Goal: Information Seeking & Learning: Learn about a topic

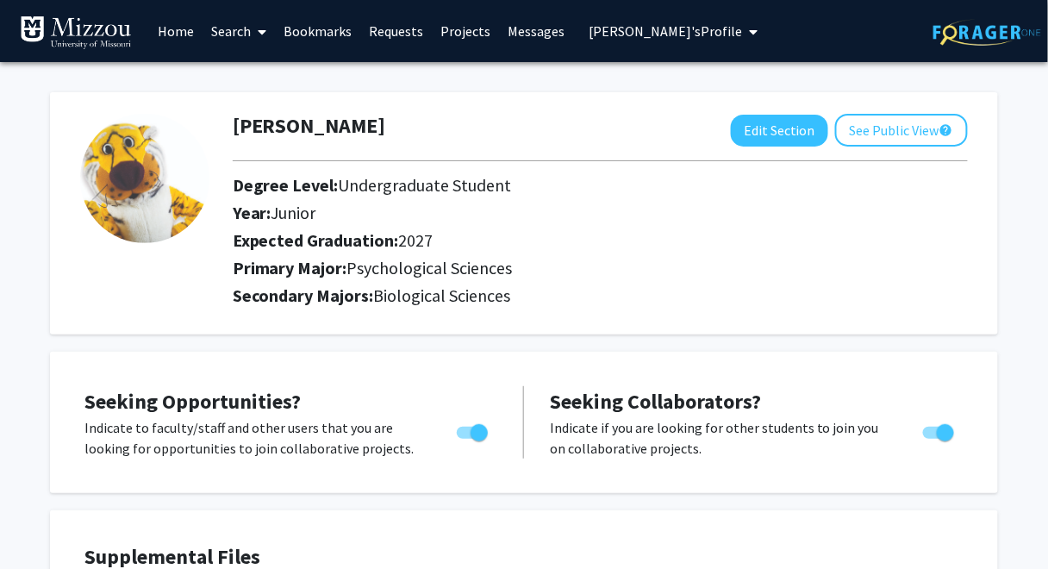
click at [608, 31] on span "[PERSON_NAME]'s Profile" at bounding box center [664, 30] width 153 height 17
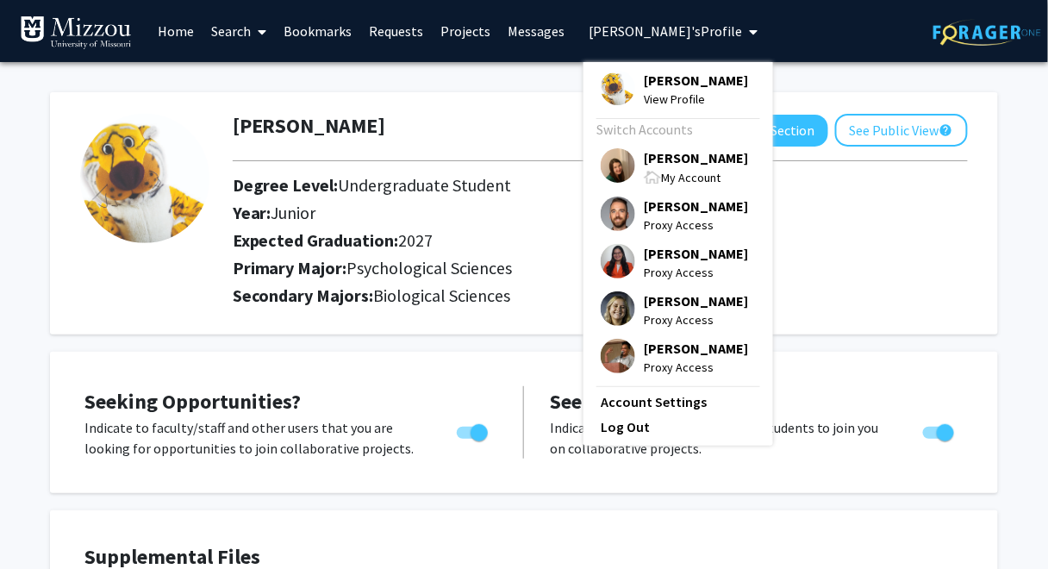
click at [644, 79] on span "[PERSON_NAME]" at bounding box center [696, 80] width 104 height 19
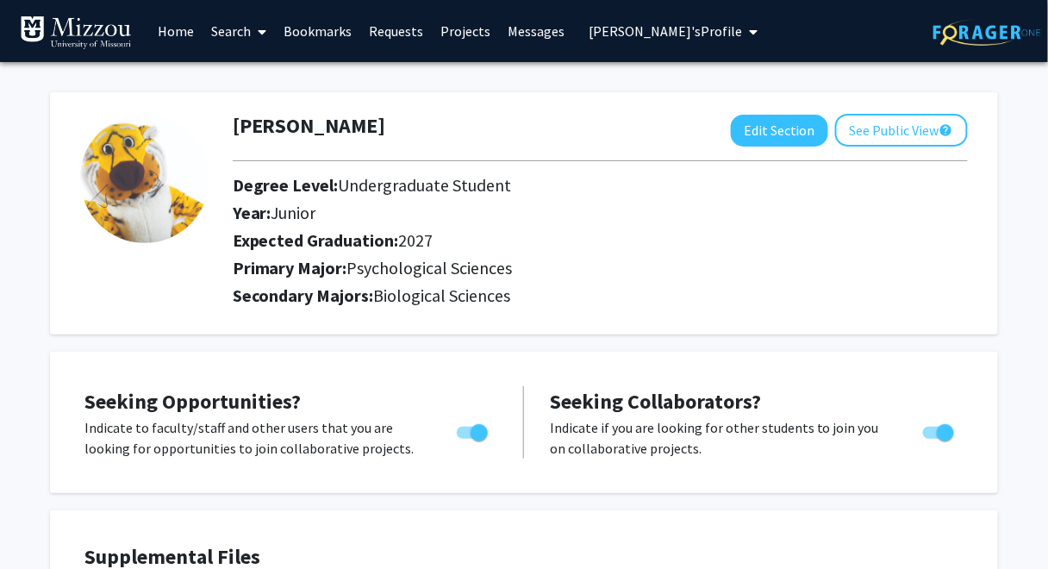
click at [620, 34] on span "[PERSON_NAME]'s Profile" at bounding box center [664, 30] width 153 height 17
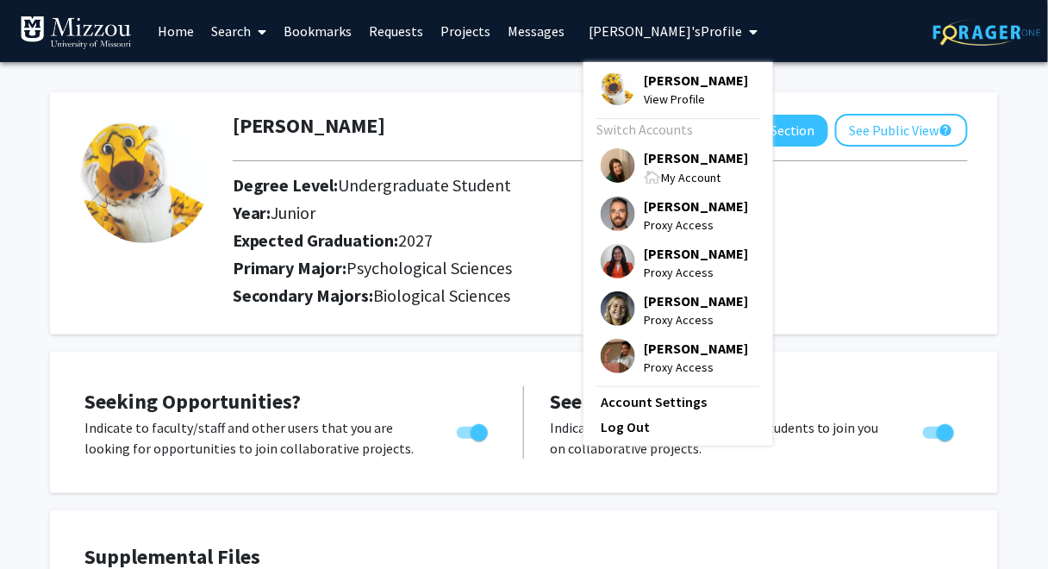
click at [657, 156] on span "[PERSON_NAME]" at bounding box center [696, 157] width 104 height 19
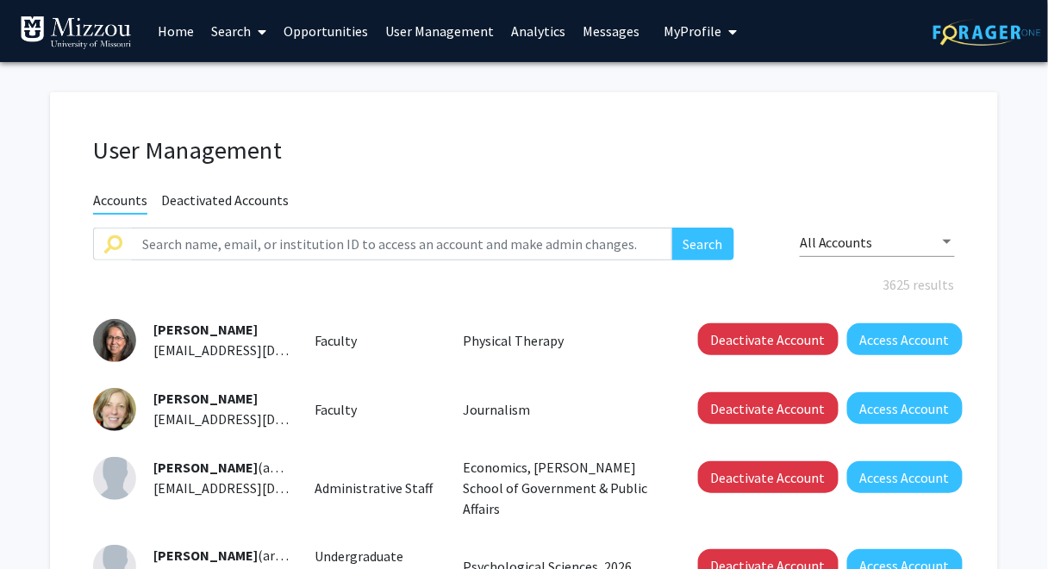
click at [546, 28] on link "Analytics" at bounding box center [538, 31] width 72 height 60
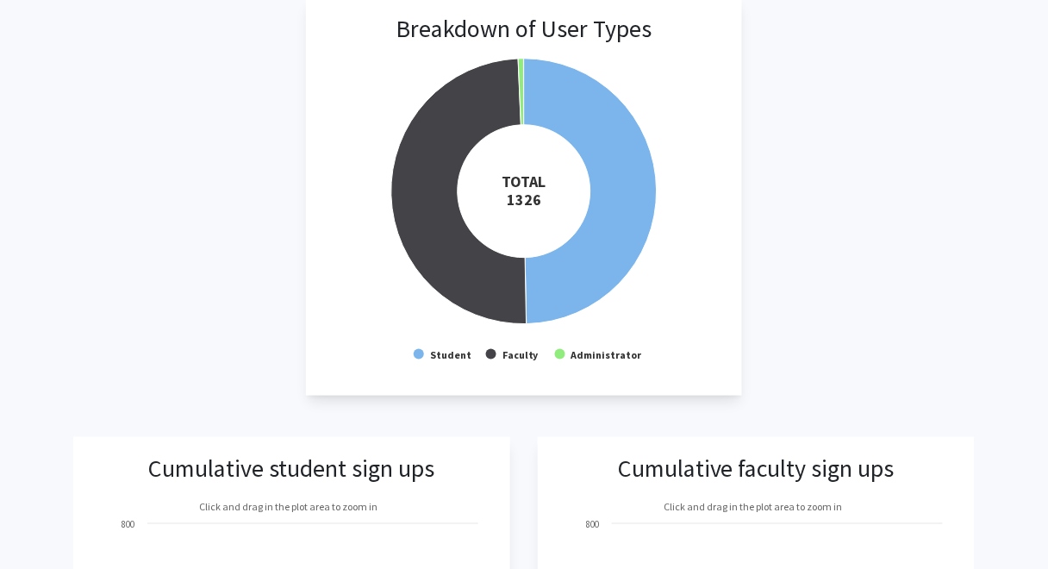
scroll to position [292, 0]
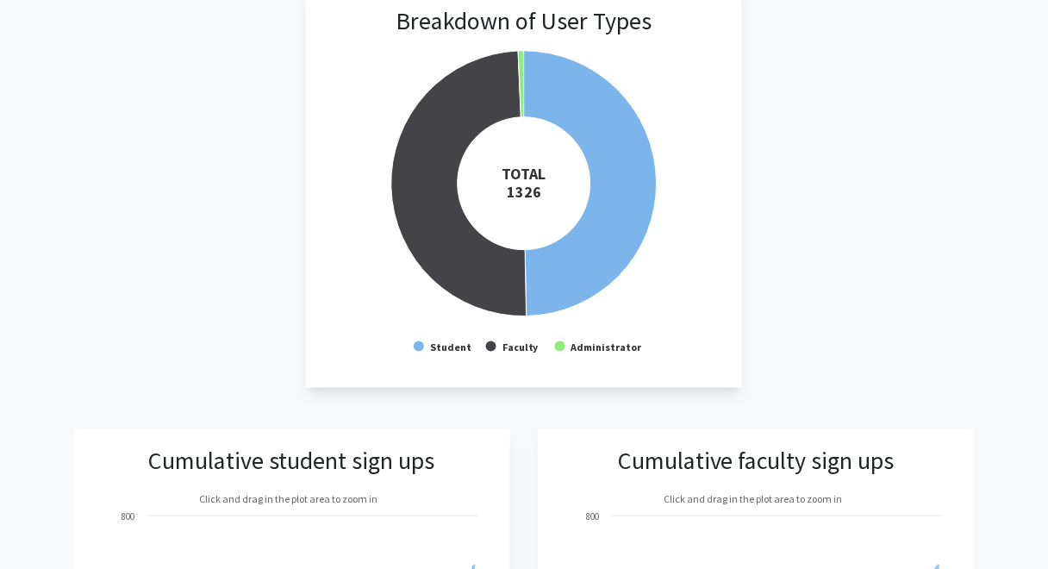
click at [887, 63] on div "Breakdown of User Types Created with Highcharts 9.3.3 TOTAL ​ 1326 Student Facu…" at bounding box center [523, 189] width 901 height 398
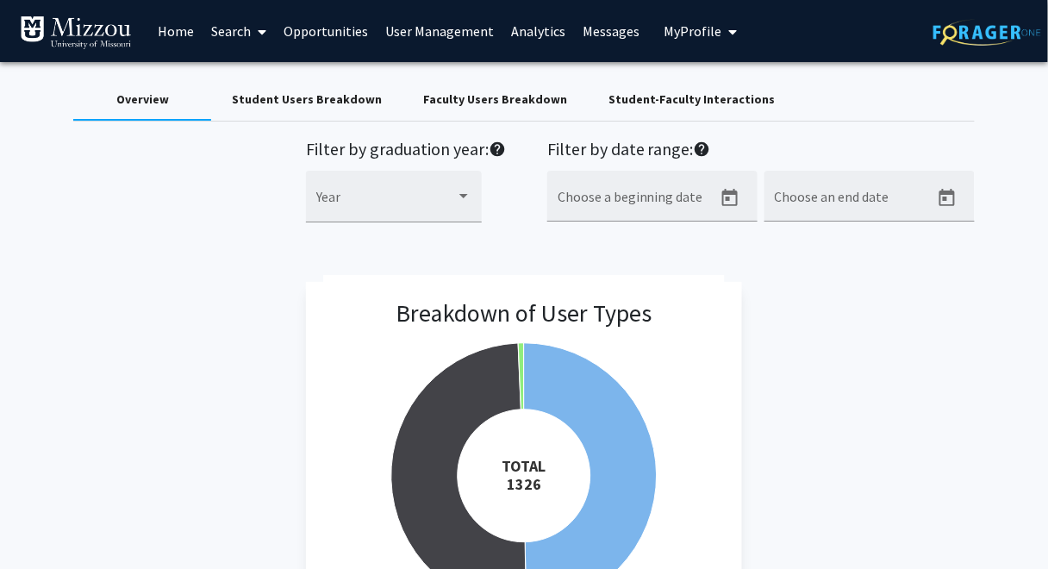
click at [239, 150] on div "Filter by graduation year: help Year Filter by date range: help Choose a beginn…" at bounding box center [523, 190] width 927 height 103
click at [435, 103] on div "Faculty Users Breakdown" at bounding box center [495, 99] width 144 height 18
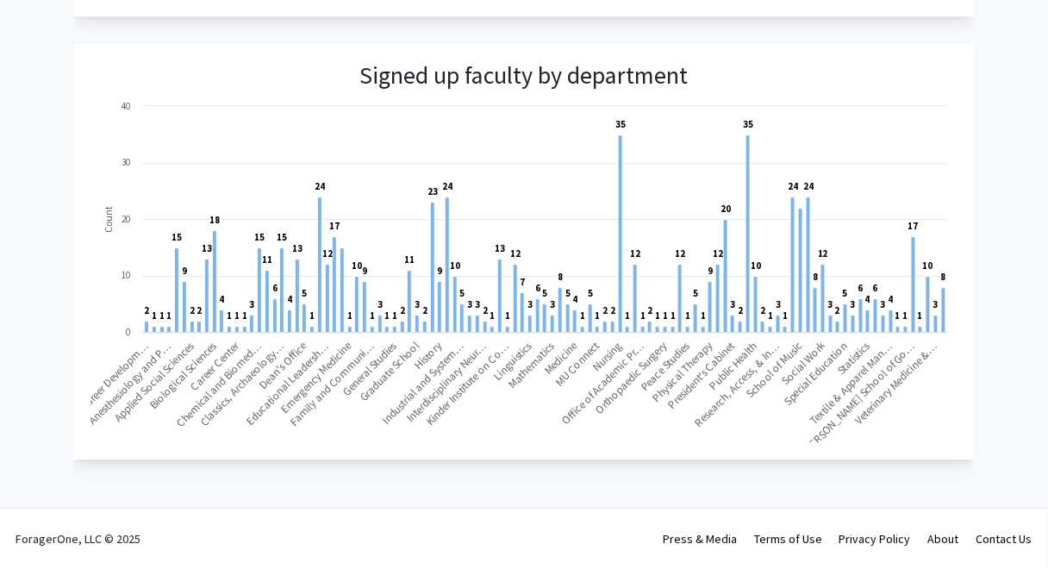
scroll to position [1144, 0]
